Goal: Task Accomplishment & Management: Use online tool/utility

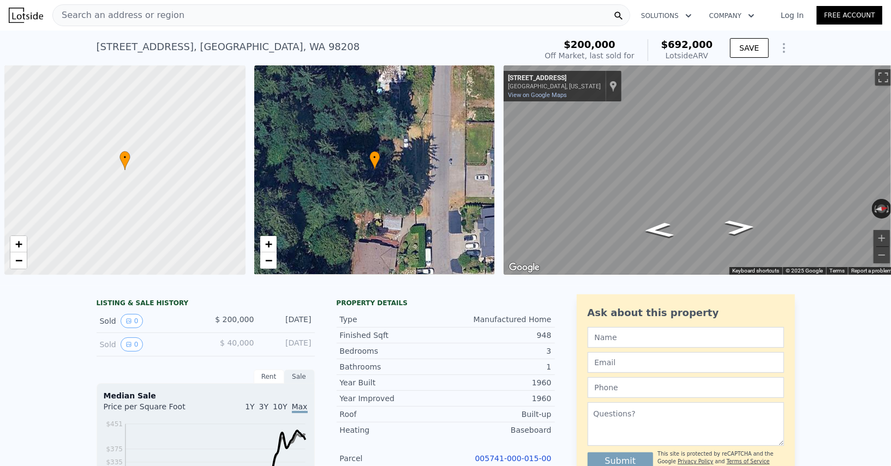
scroll to position [0, 755]
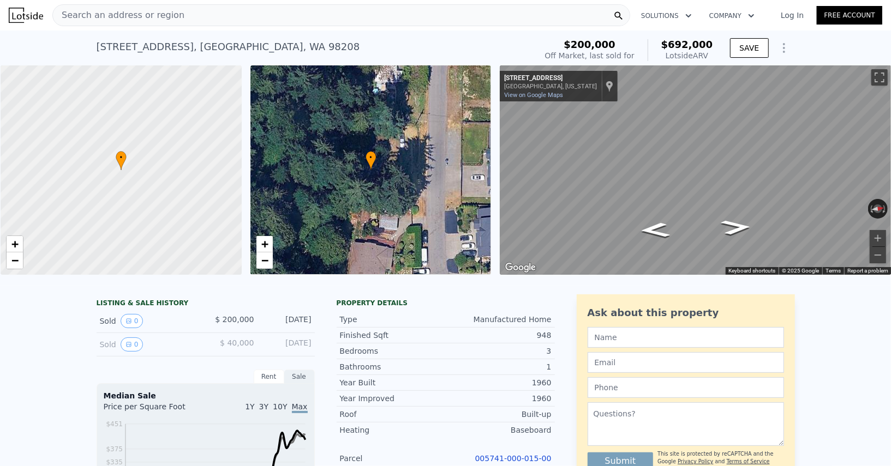
click at [217, 14] on div "Search an address or region" at bounding box center [341, 15] width 578 height 22
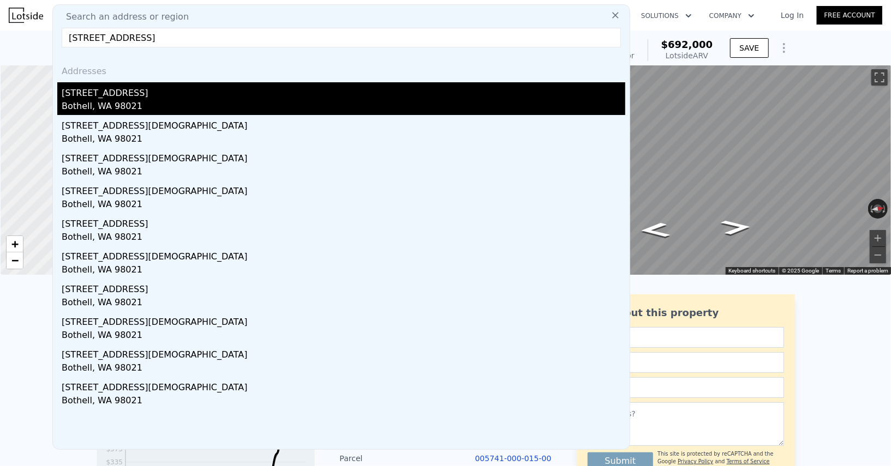
type input "[STREET_ADDRESS]"
click at [131, 94] on div "[STREET_ADDRESS]" at bounding box center [344, 90] width 564 height 17
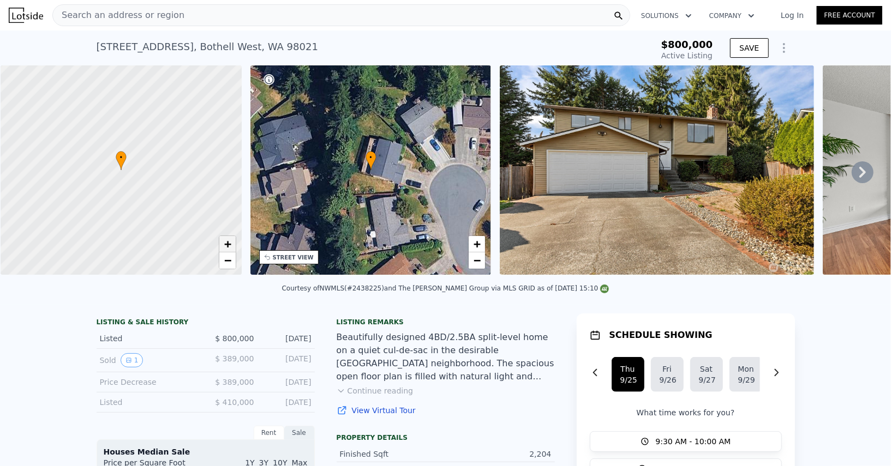
click at [225, 244] on span "+" at bounding box center [227, 244] width 7 height 14
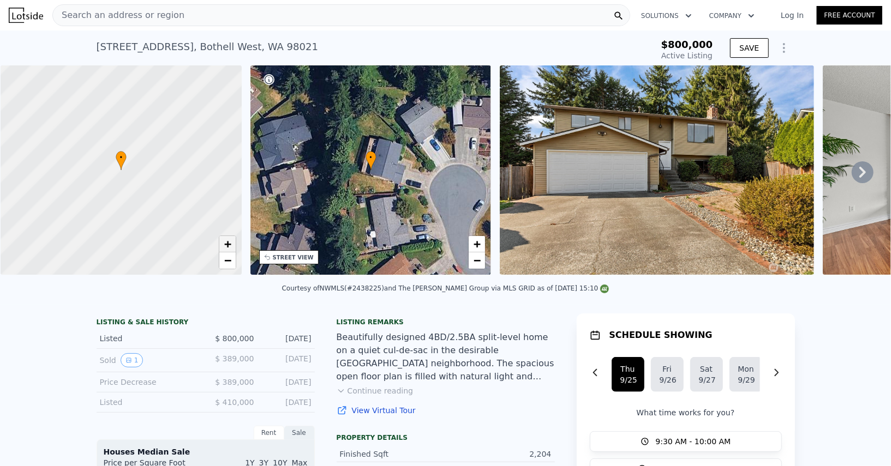
click at [225, 244] on span "+" at bounding box center [227, 244] width 7 height 14
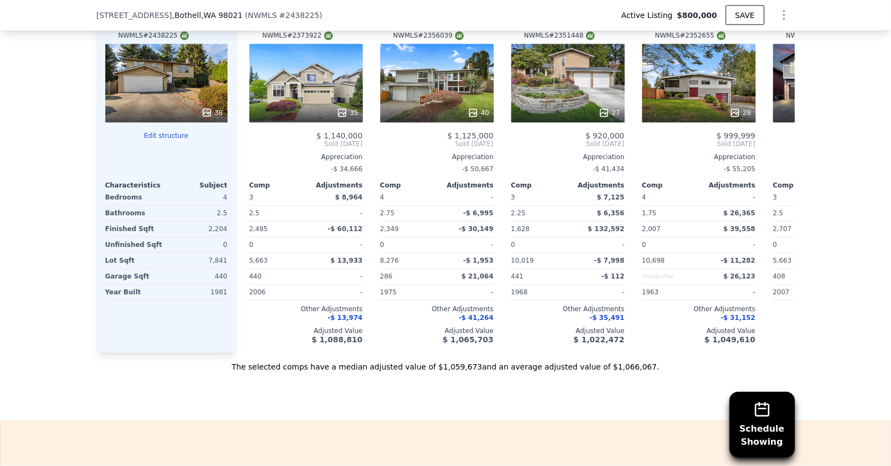
scroll to position [1097, 0]
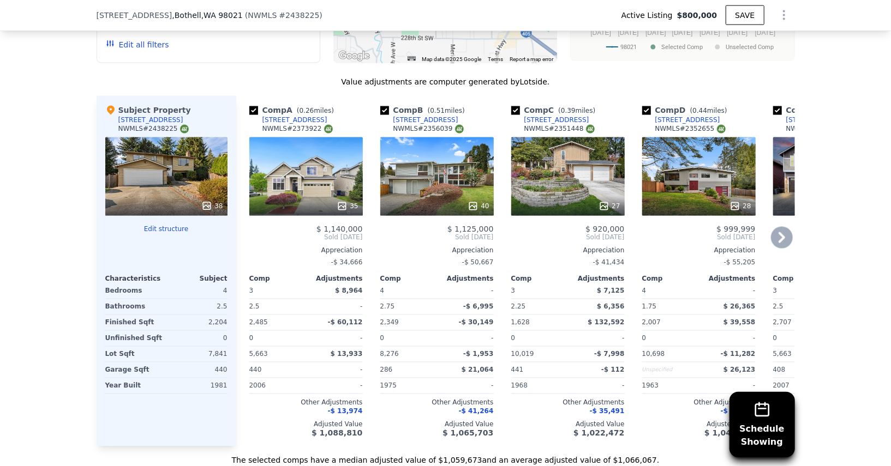
click at [445, 172] on div "40" at bounding box center [436, 176] width 113 height 79
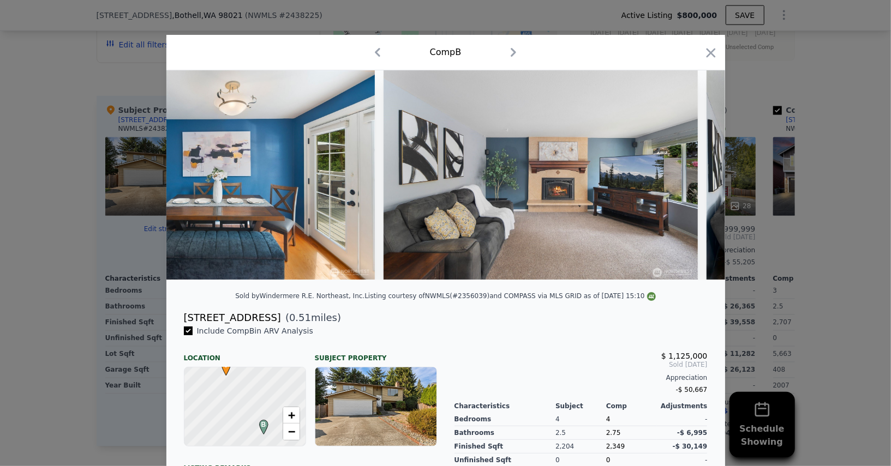
scroll to position [0, 2292]
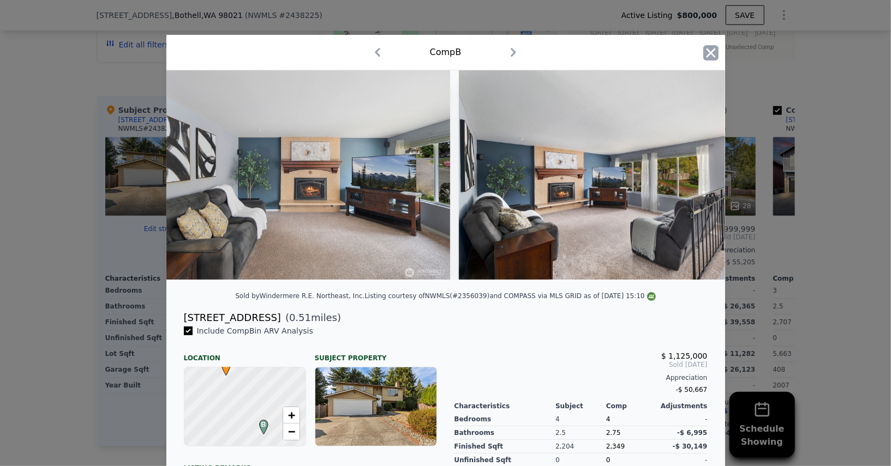
click at [718, 46] on icon "button" at bounding box center [710, 52] width 15 height 15
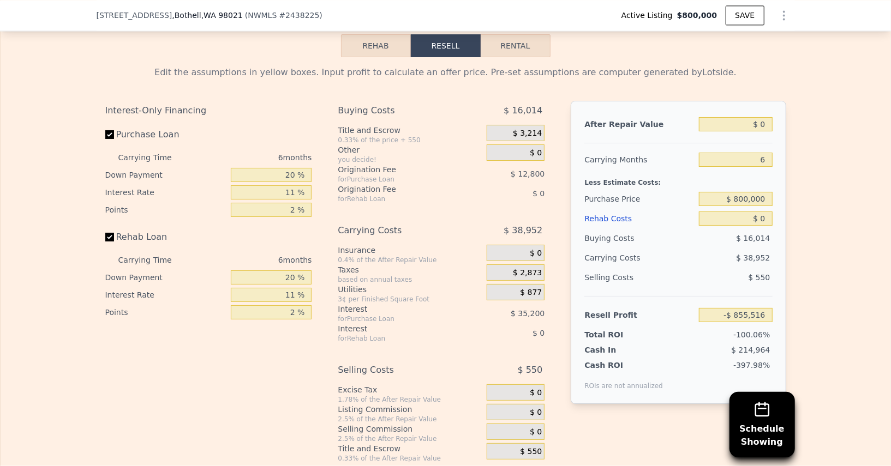
scroll to position [1613, 0]
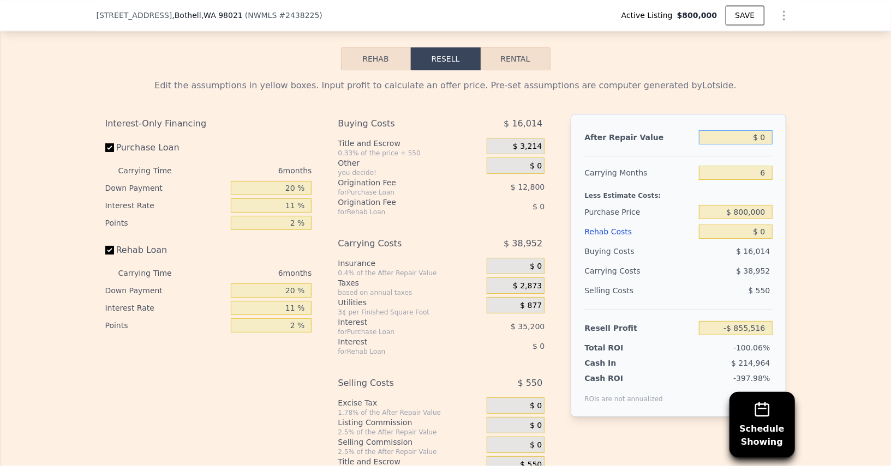
click at [763, 135] on input "$ 0" at bounding box center [735, 137] width 73 height 14
type input "$ 1"
type input "-$ 855,515"
type input "$ 12"
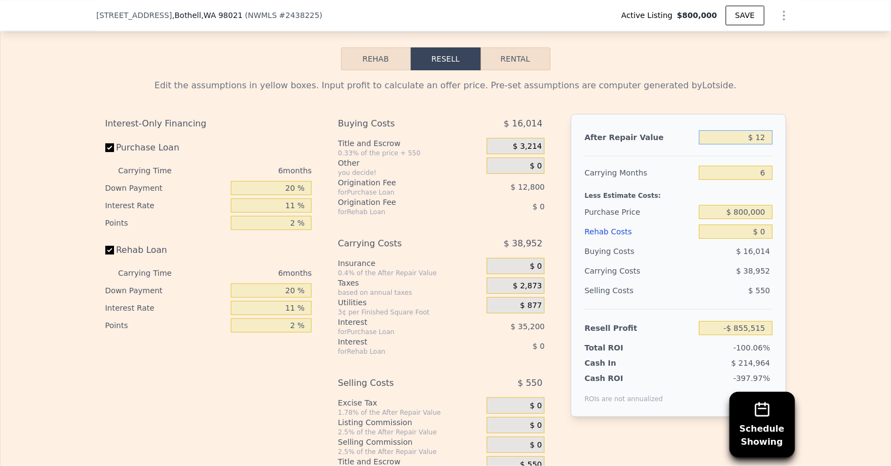
type input "-$ 855,504"
type input "$ 120"
type input "-$ 855,404"
type input "$ 1,200"
type input "-$ 854,403"
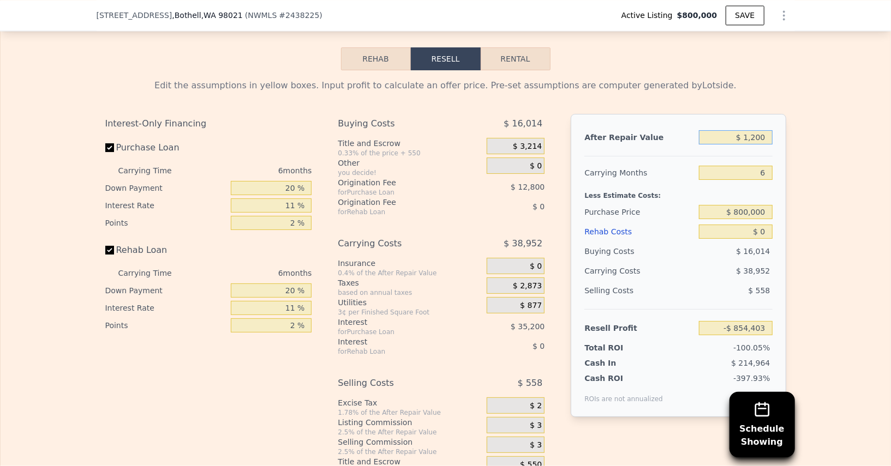
type input "$ 12,000"
type input "-$ 844,394"
type input "$ 120,000"
type input "-$ 744,292"
type input "$ 1,200,000"
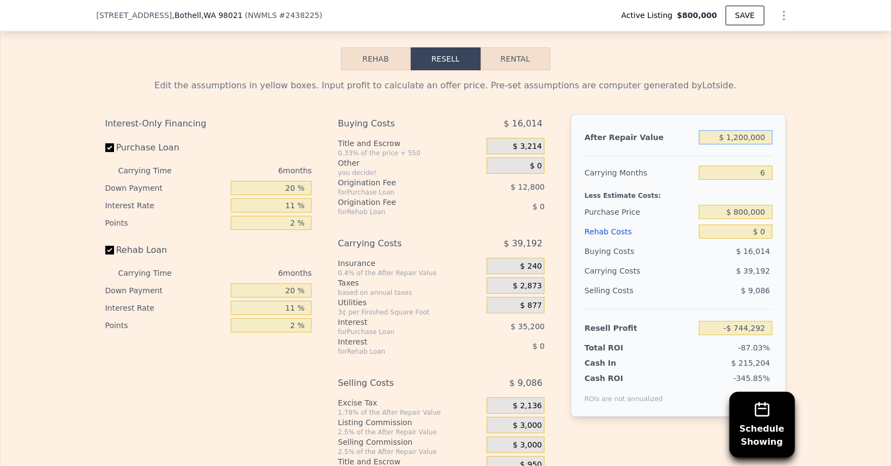
type input "$ 256,728"
type input "$ 12,000,000"
type input "$ 10,266,924"
type input "$ 1,200,000"
type input "$ 256,728"
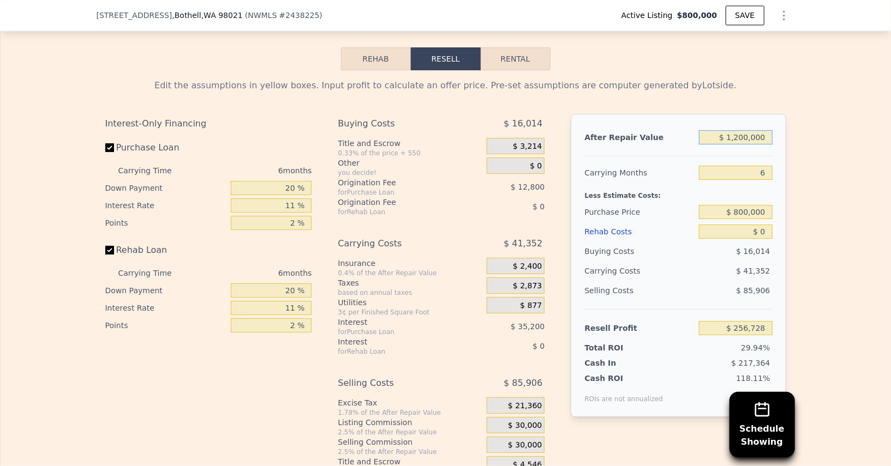
type input "$ 1,200,000"
click at [763, 166] on input "6" at bounding box center [735, 173] width 73 height 14
type input "4"
type input "$ 270,513"
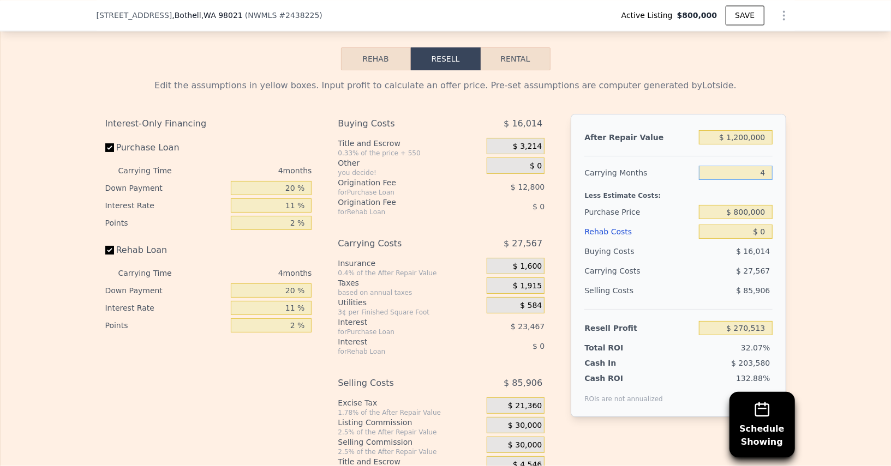
type input "4"
click at [762, 226] on input "$ 0" at bounding box center [735, 232] width 73 height 14
type input "$ 22"
type input "$ 270,491"
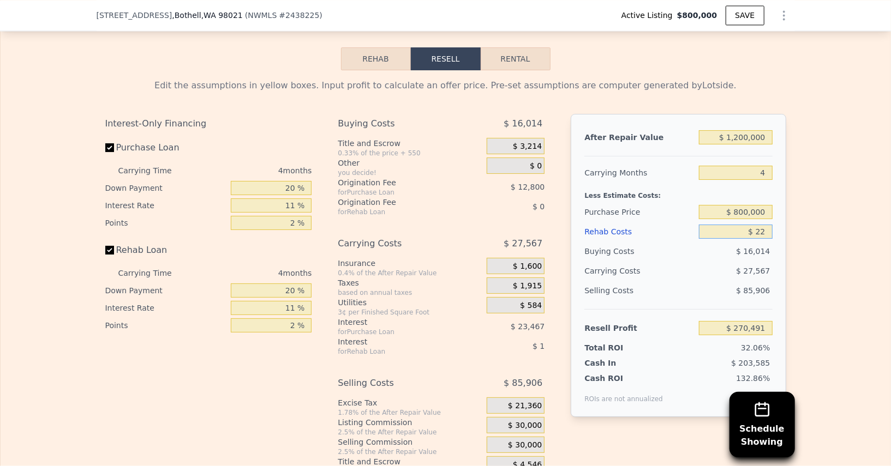
type input "$ 2"
type input "$ 270,511"
type input "$ 20"
type input "$ 270,493"
type input "$ 200"
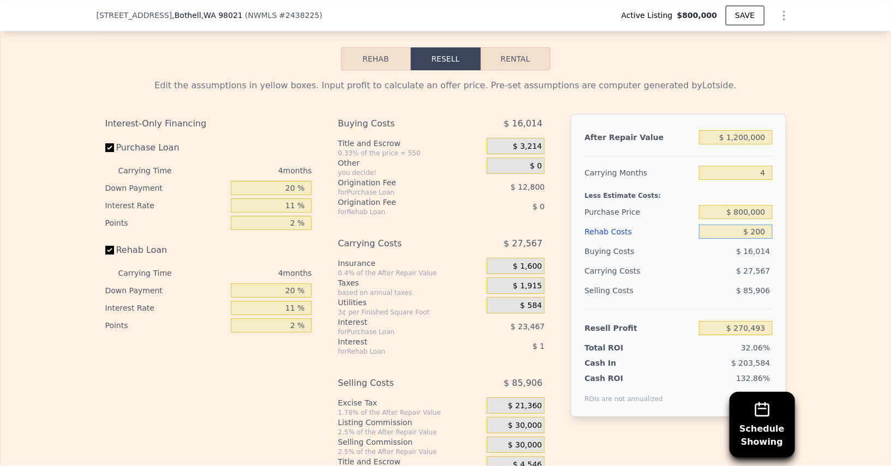
type input "$ 270,306"
type input "$ 2,000"
type input "$ 268,421"
type input "$ 200,000"
type input "$ 61,445"
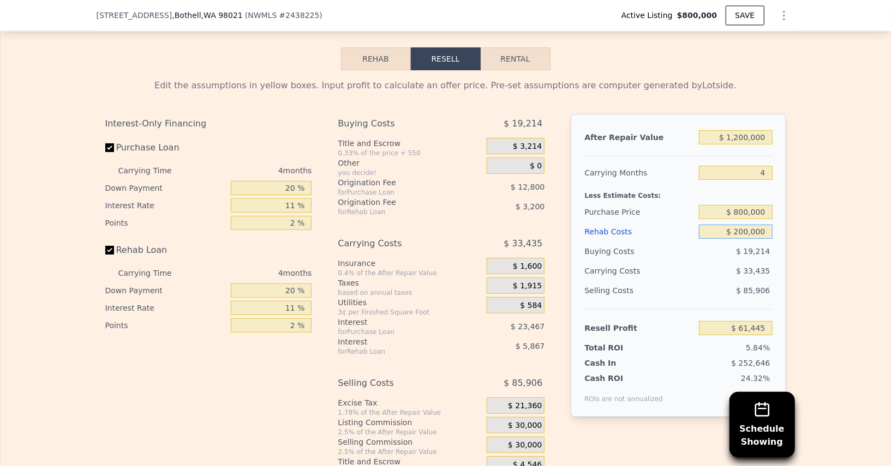
type input "$ 200,000"
click at [276, 284] on input "20 %" at bounding box center [271, 291] width 81 height 14
type input "1 %"
type input "$ 59,293"
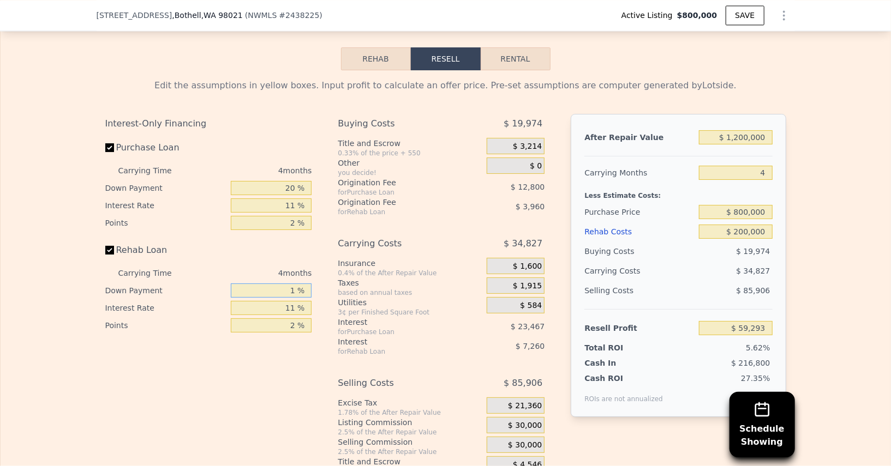
type input "10 %"
type input "$ 60,313"
type input "10 %"
click at [272, 306] on input "11 %" at bounding box center [271, 308] width 81 height 14
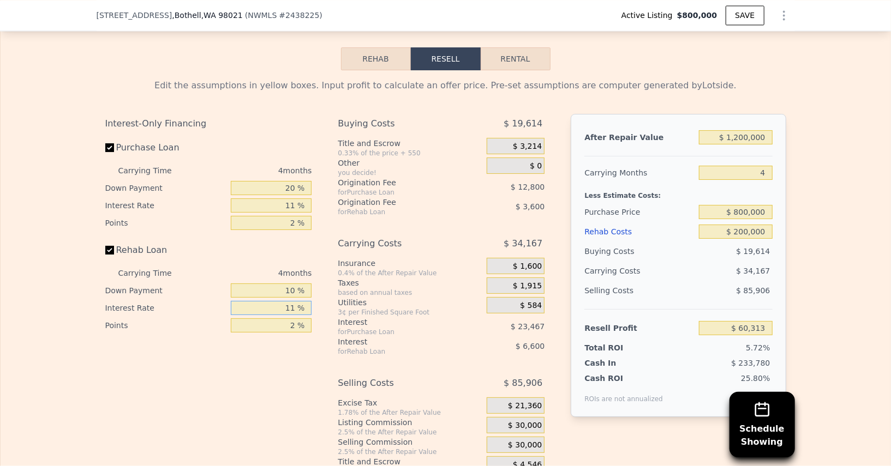
type input "1 %"
type input "$ 66,313"
type input "10 %"
type input "$ 60,913"
type input "10.5 %"
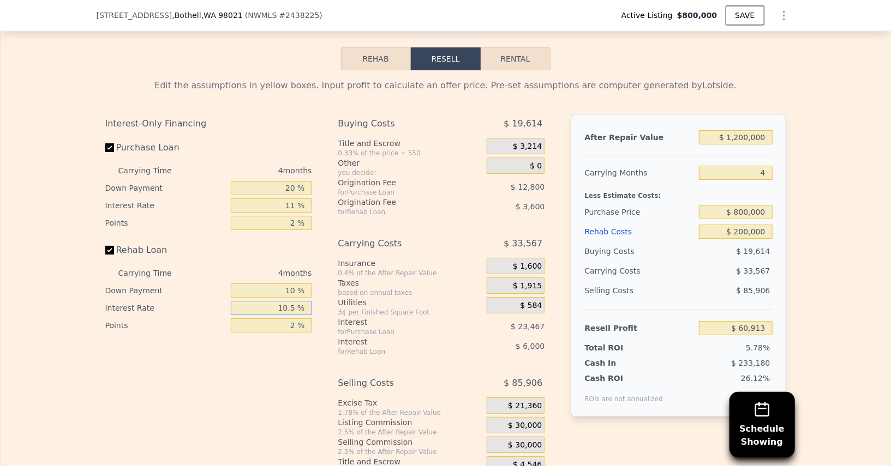
type input "$ 60,613"
type input "10.5 %"
click at [272, 321] on input "2 %" at bounding box center [271, 326] width 81 height 14
type input "1 %"
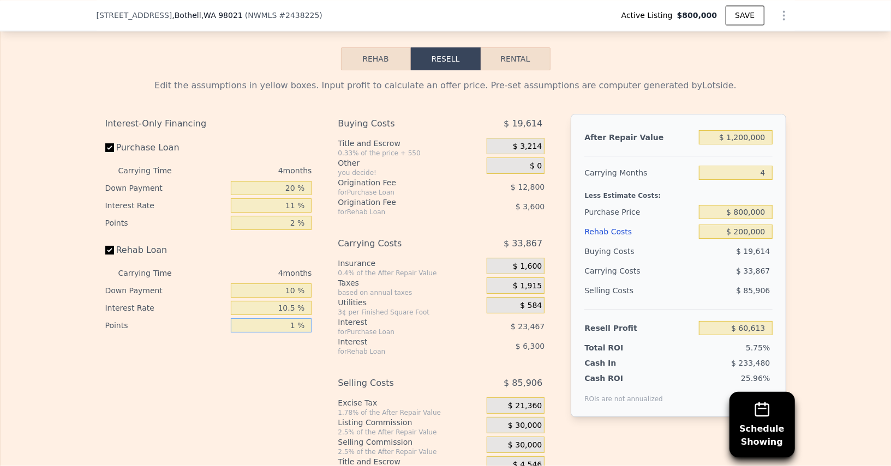
type input "$ 62,413"
type input "1.5 %"
type input "$ 61,513"
type input "1.5 %"
click at [284, 220] on input "2 %" at bounding box center [271, 223] width 81 height 14
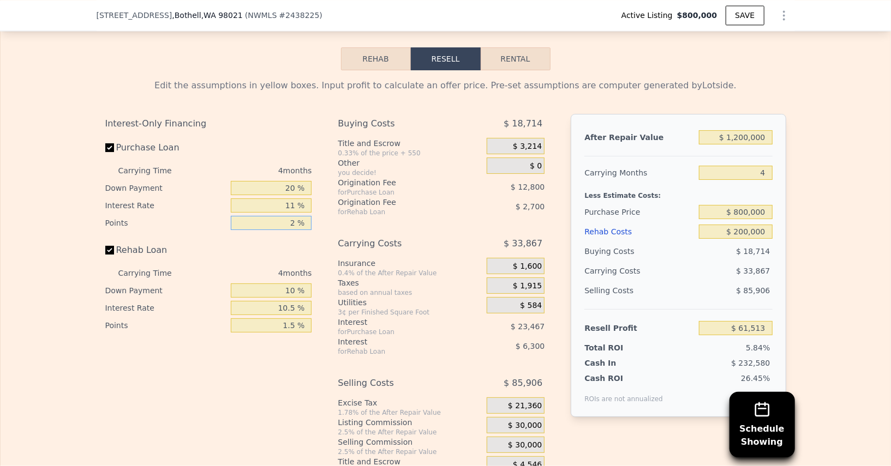
click at [284, 220] on input "2 %" at bounding box center [271, 223] width 81 height 14
type input "1 %"
type input "$ 67,913"
type input "1.5 %"
type input "$ 64,713"
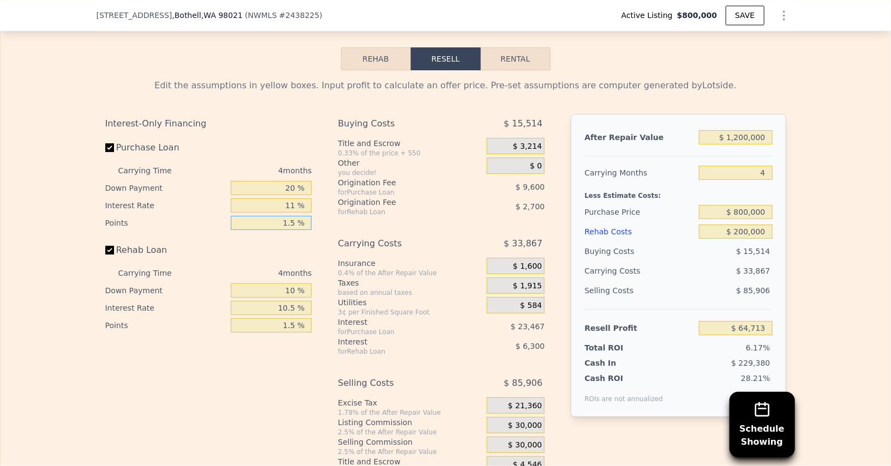
type input "1.5 %"
click at [288, 201] on input "11 %" at bounding box center [271, 206] width 81 height 14
type input "1 %"
type input "$ 86,049"
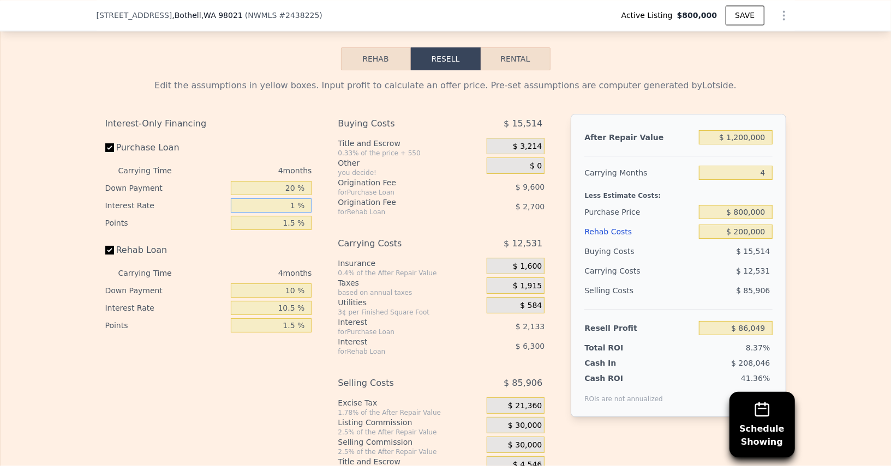
type input "10 %"
type input "$ 66,849"
type input "10.5 %"
type input "$ 65,781"
type input "10.5 %"
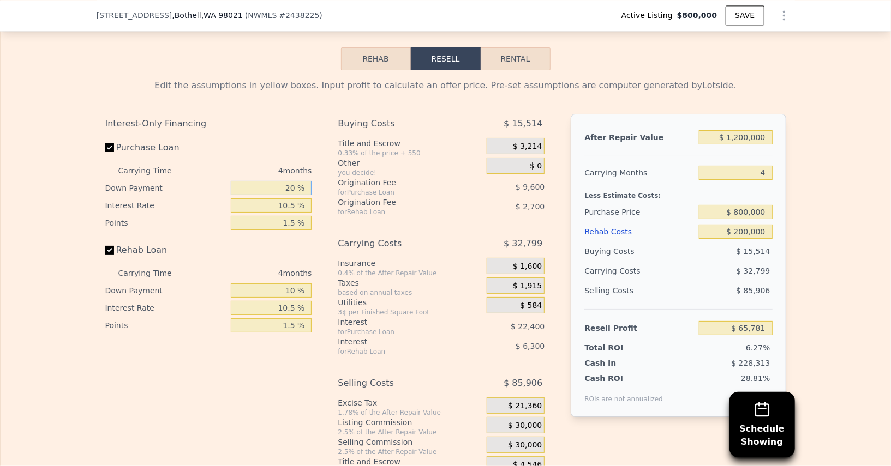
click at [280, 182] on input "20 %" at bounding box center [271, 188] width 81 height 14
type input "1 %"
type input "$ 58,181"
type input "10 %"
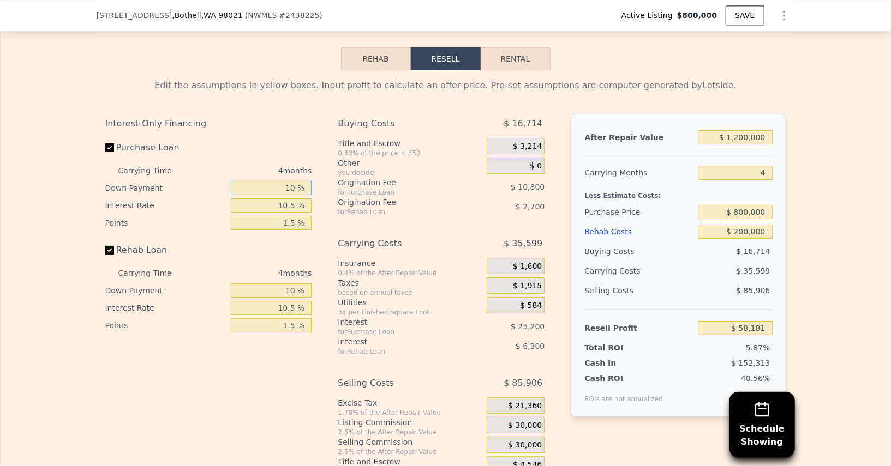
type input "$ 61,781"
type input "10 %"
click at [446, 258] on div "Insurance" at bounding box center [410, 263] width 145 height 11
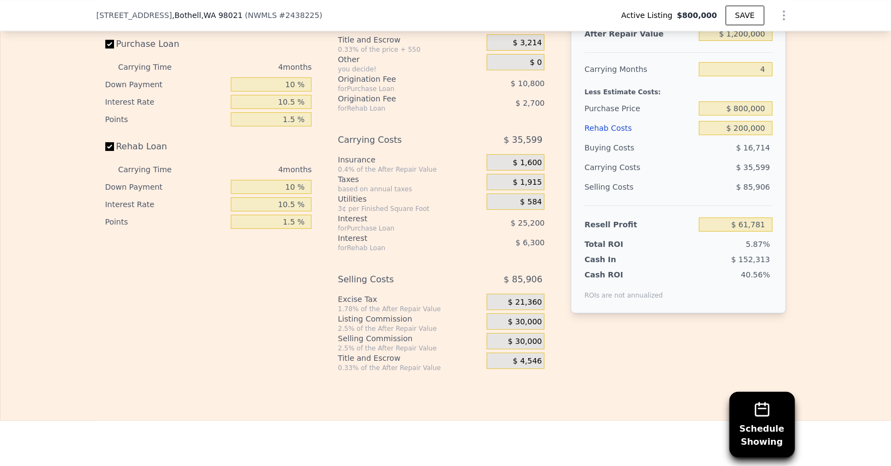
click at [527, 344] on div "$ 30,000" at bounding box center [516, 343] width 58 height 20
click at [525, 337] on span "$ 30,000" at bounding box center [525, 342] width 34 height 10
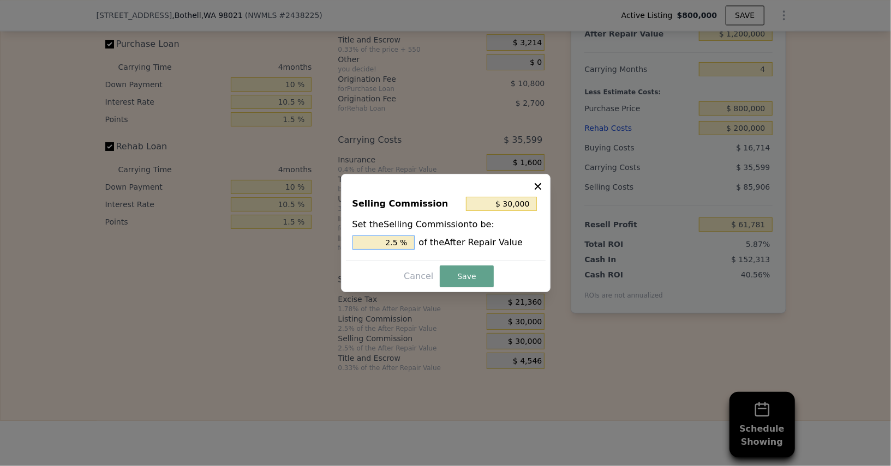
click at [382, 242] on input "2.5 %" at bounding box center [383, 243] width 62 height 14
type input "$ 12,000"
type input "1 %"
click at [462, 272] on button "Save" at bounding box center [466, 277] width 53 height 22
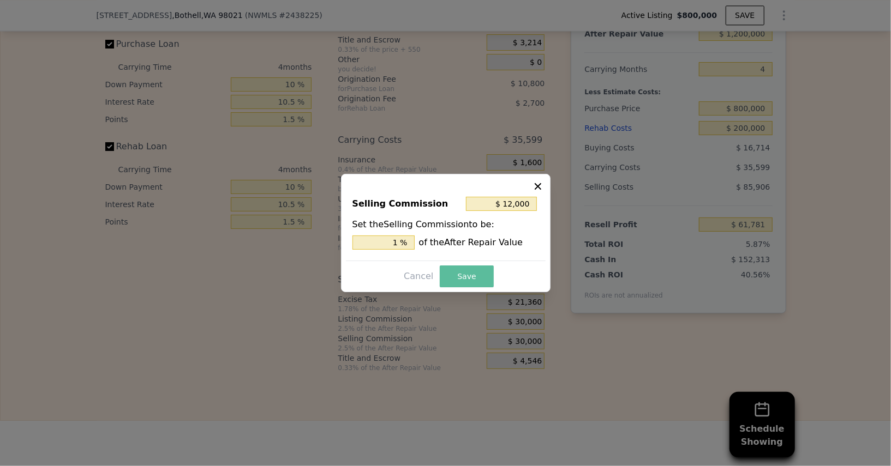
type input "$ 79,781"
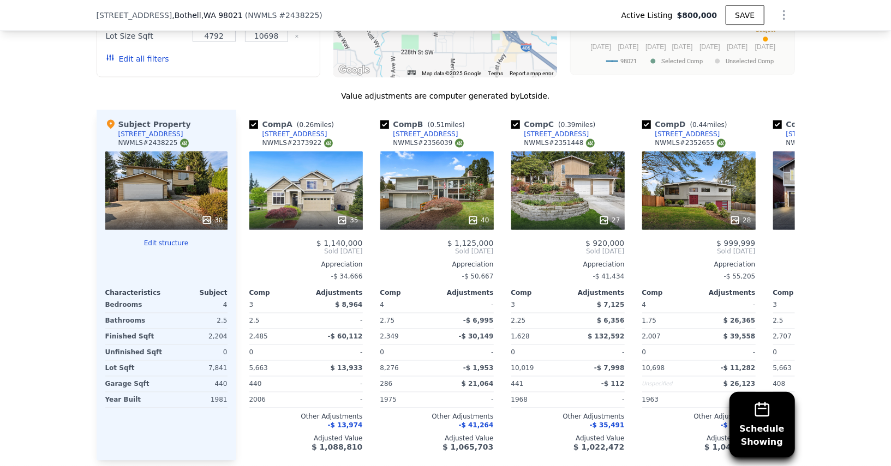
scroll to position [846, 0]
